Goal: Contribute content: Add original content to the website for others to see

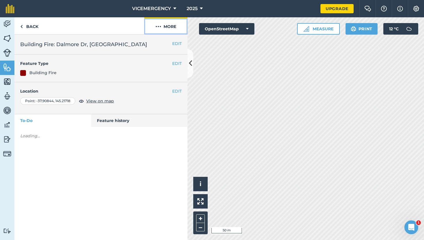
click at [160, 30] on button "More" at bounding box center [165, 25] width 43 height 17
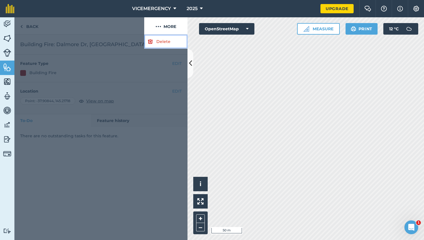
click at [160, 38] on link "Delete" at bounding box center [165, 42] width 43 height 14
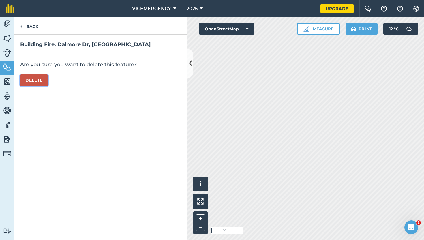
click at [42, 78] on button "Delete" at bounding box center [34, 80] width 28 height 12
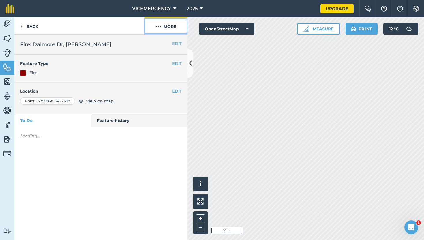
click at [166, 28] on button "More" at bounding box center [165, 25] width 43 height 17
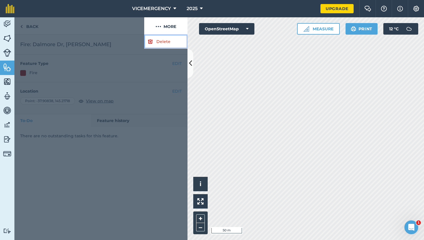
click at [157, 43] on link "Delete" at bounding box center [165, 42] width 43 height 14
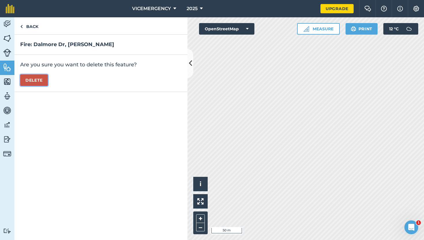
click at [41, 78] on button "Delete" at bounding box center [34, 80] width 28 height 12
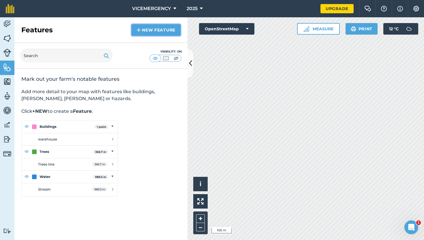
click at [153, 32] on link "New feature" at bounding box center [155, 30] width 49 height 12
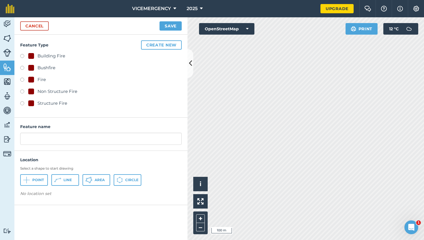
click at [22, 55] on label at bounding box center [24, 57] width 8 height 6
radio input "true"
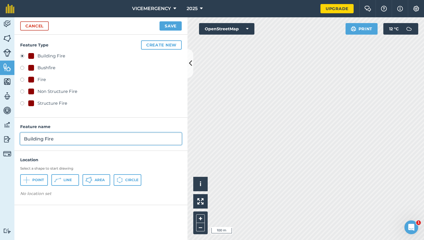
click at [63, 141] on input "Building Fire" at bounding box center [100, 139] width 161 height 12
click at [113, 139] on input "Building Fire: [GEOGRAPHIC_DATA], [GEOGRAPHIC_DATA]" at bounding box center [100, 139] width 161 height 12
click at [165, 142] on input "Building Fire: [GEOGRAPHIC_DATA], ([GEOGRAPHIC_DATA]" at bounding box center [100, 139] width 161 height 12
type input "Building Fire: [GEOGRAPHIC_DATA], ([GEOGRAPHIC_DATA])"
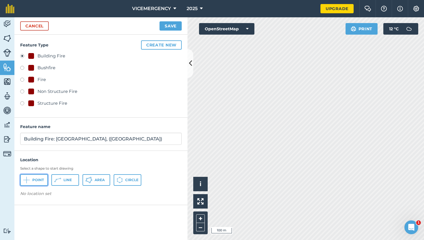
click at [40, 184] on button "Point" at bounding box center [34, 180] width 28 height 12
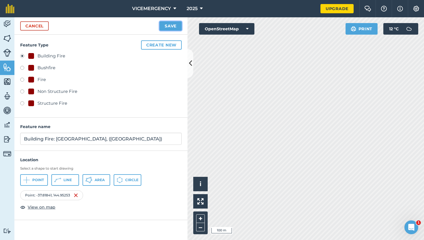
click at [174, 25] on button "Save" at bounding box center [170, 25] width 22 height 9
